Goal: Task Accomplishment & Management: Manage account settings

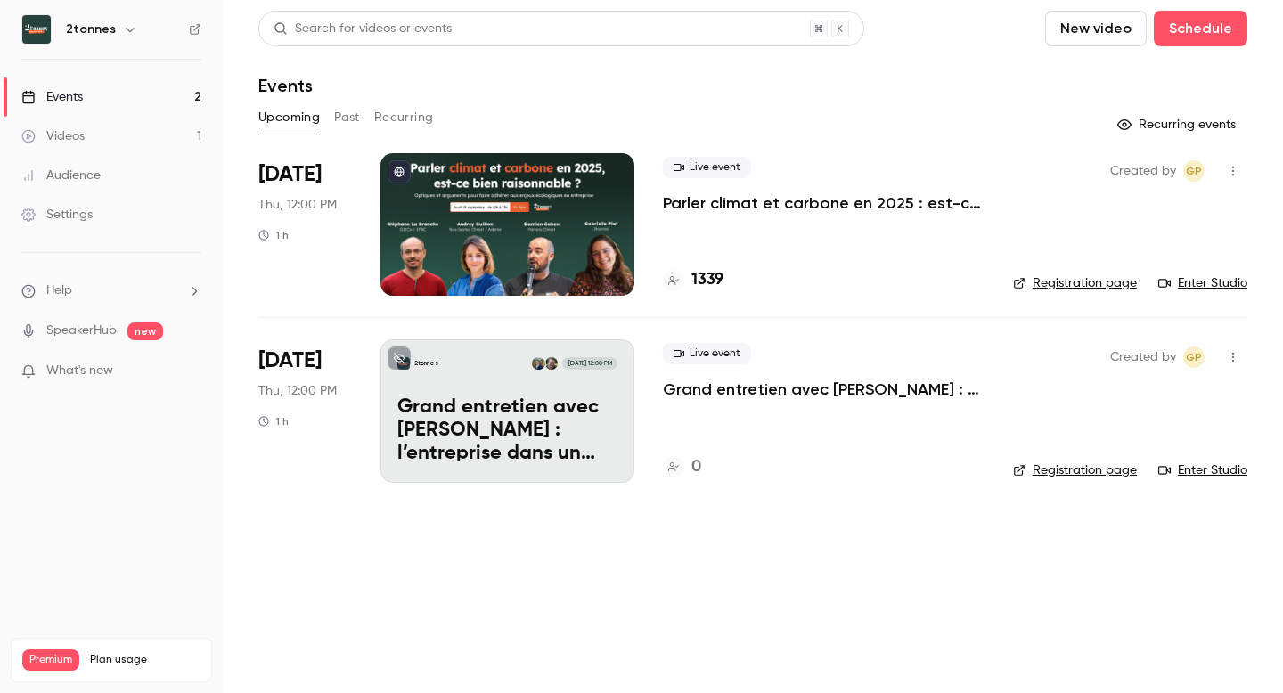
click at [717, 207] on p "Parler climat et carbone en 2025 : est-ce bien raisonnable ?" at bounding box center [824, 203] width 322 height 21
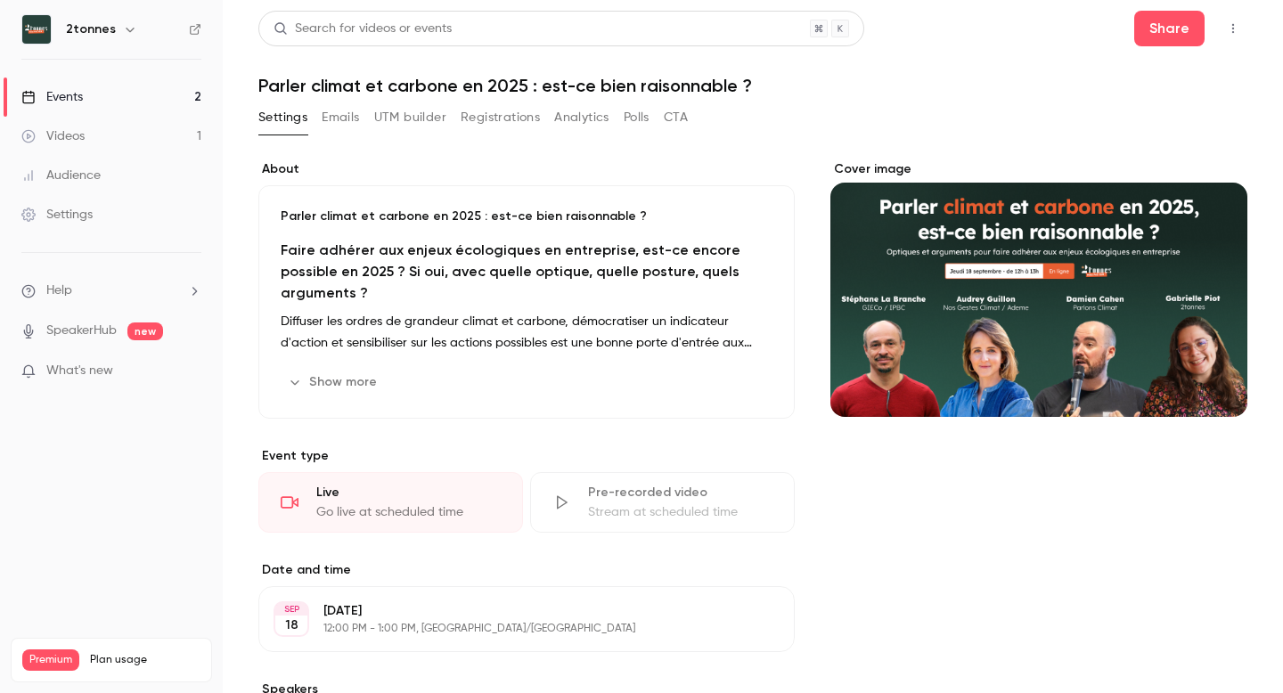
click at [414, 113] on button "UTM builder" at bounding box center [410, 117] width 72 height 29
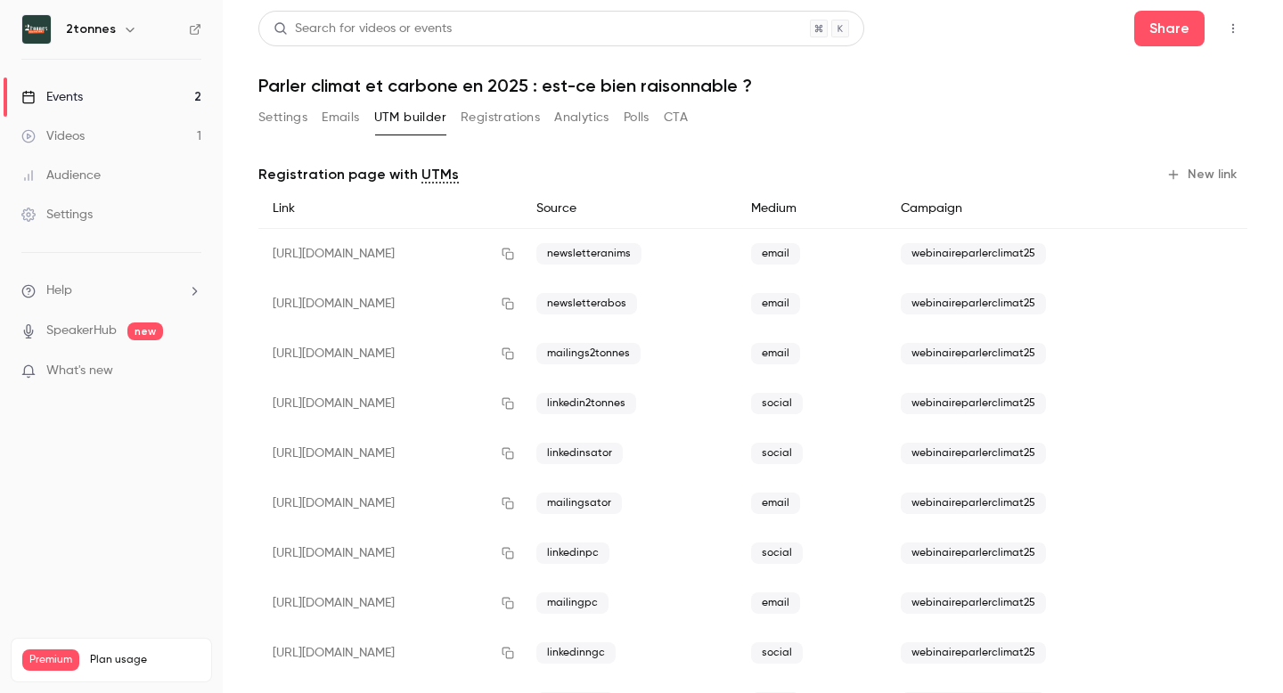
click at [577, 110] on button "Analytics" at bounding box center [581, 117] width 55 height 29
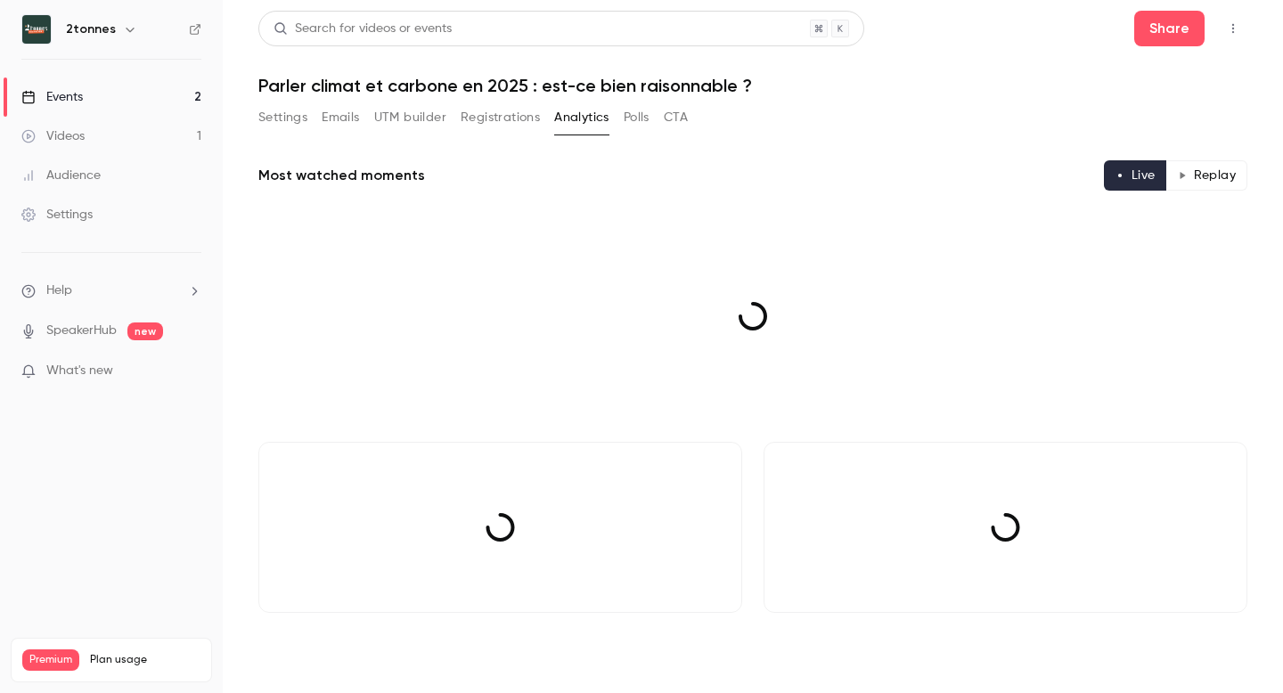
click at [508, 116] on button "Registrations" at bounding box center [500, 117] width 79 height 29
